Goal: Navigation & Orientation: Find specific page/section

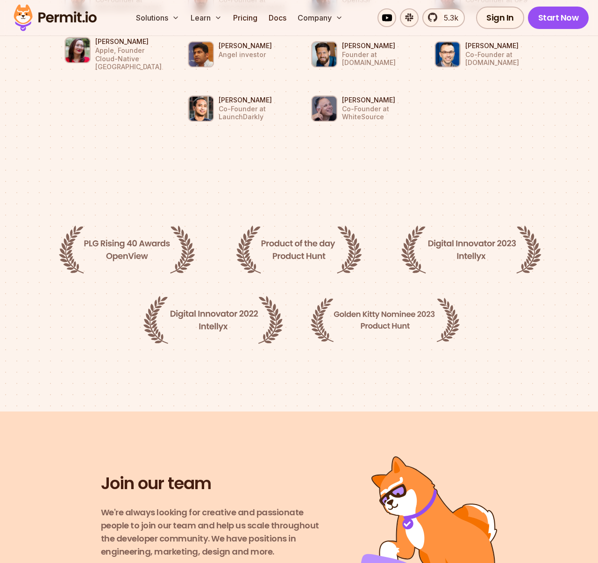
scroll to position [1532, 0]
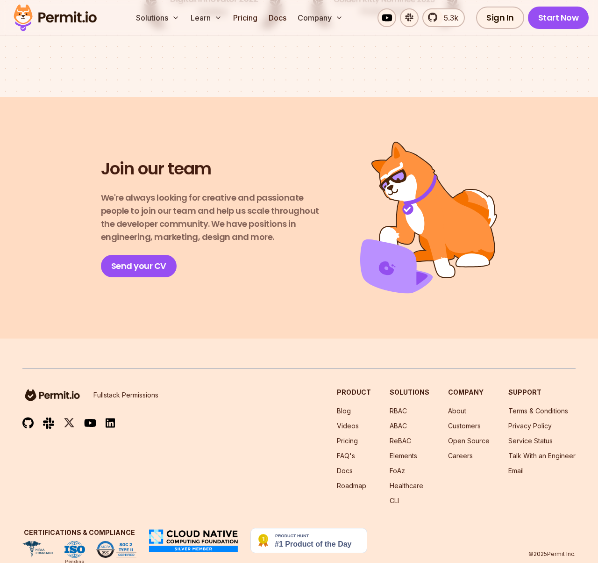
click at [66, 388] on img at bounding box center [52, 395] width 60 height 15
click at [66, 18] on img at bounding box center [55, 18] width 92 height 32
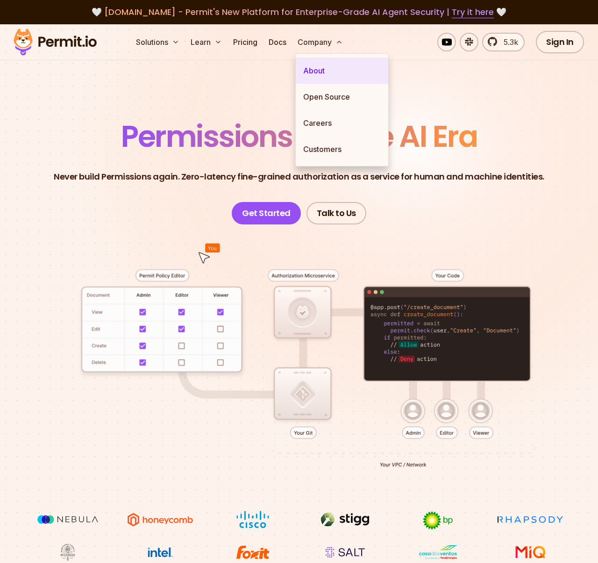
click at [316, 70] on link "About" at bounding box center [342, 70] width 93 height 26
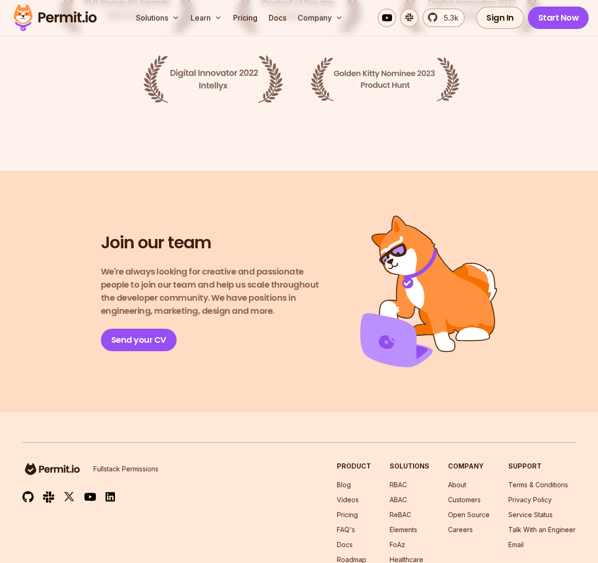
scroll to position [1532, 0]
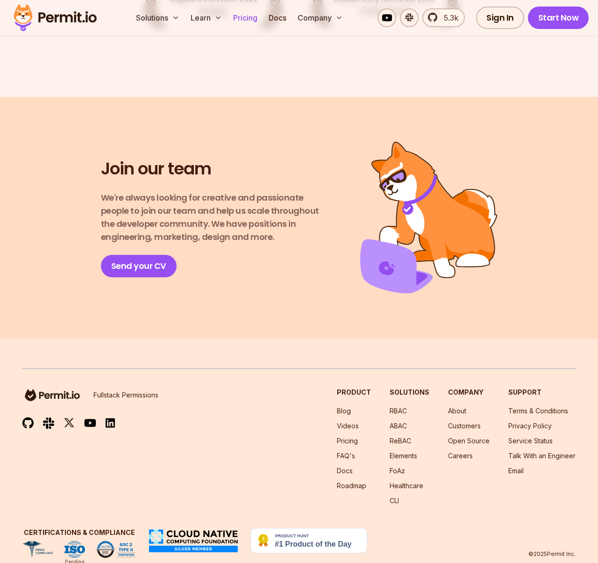
click at [251, 21] on link "Pricing" at bounding box center [246, 17] width 32 height 19
